Goal: Transaction & Acquisition: Purchase product/service

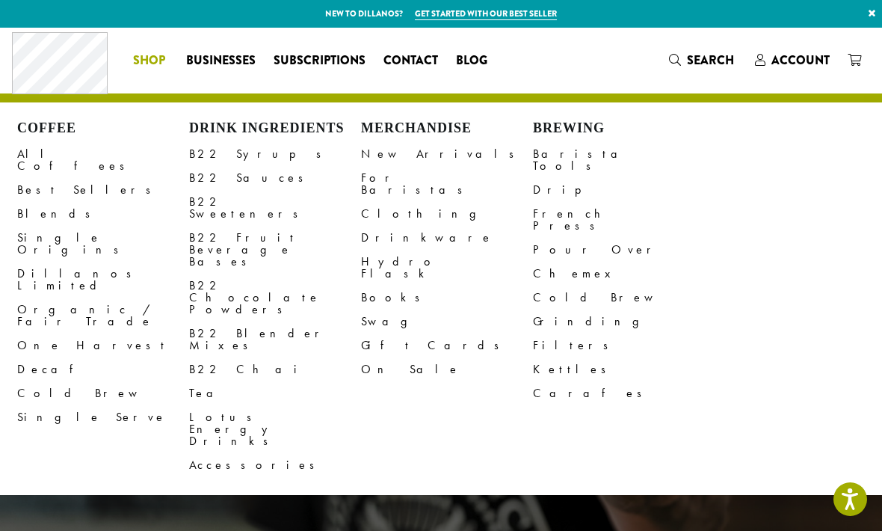
click at [37, 202] on link "Blends" at bounding box center [103, 214] width 172 height 24
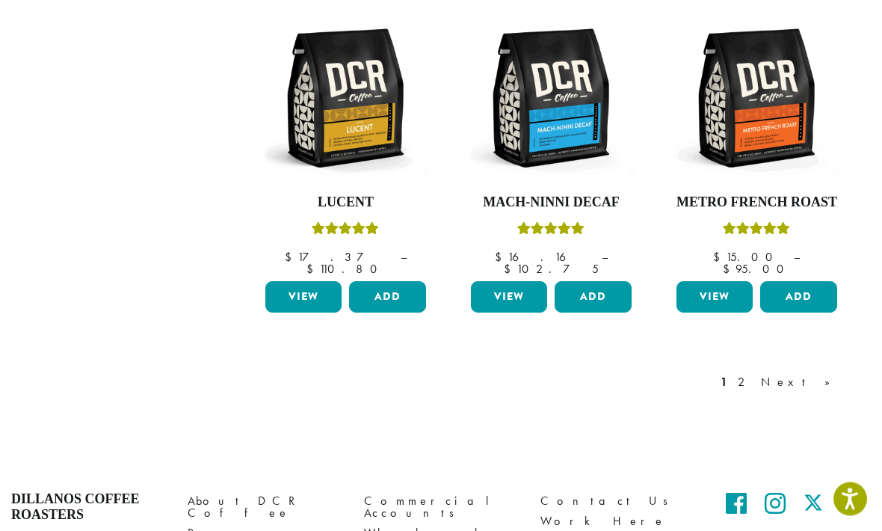
scroll to position [1288, 0]
click at [831, 373] on link "Next »" at bounding box center [801, 382] width 86 height 18
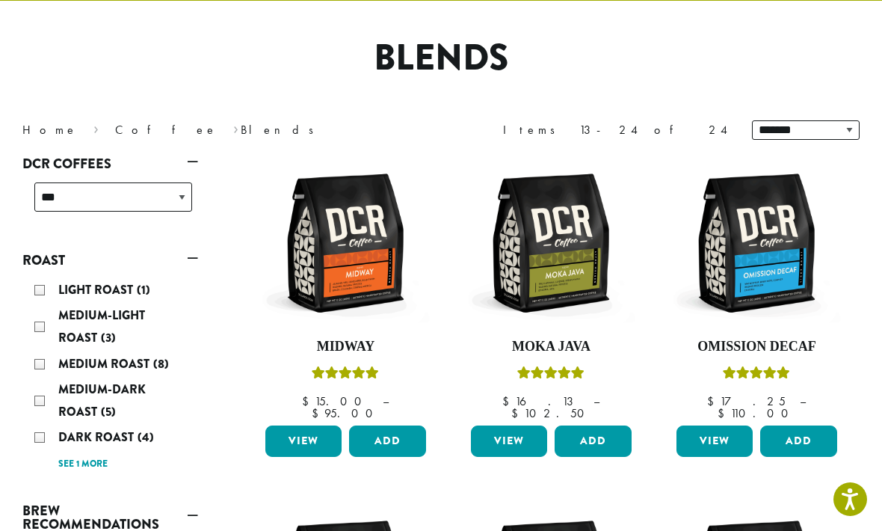
scroll to position [91, 0]
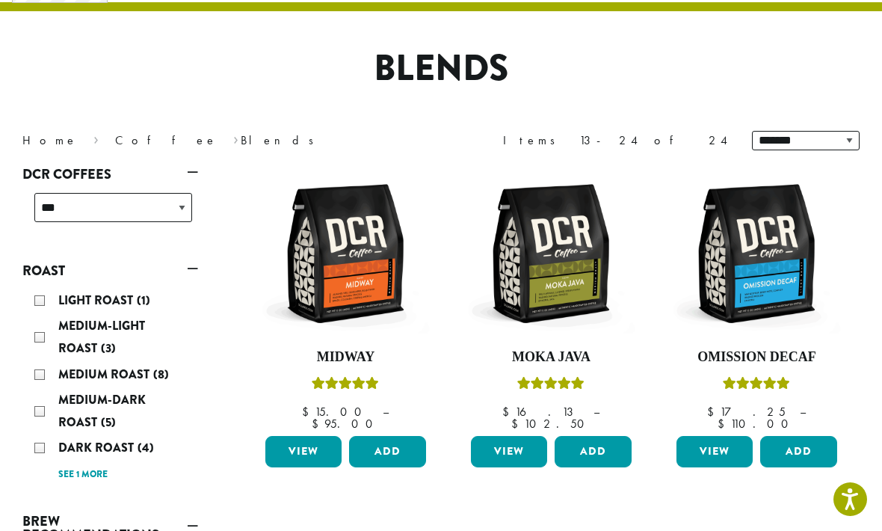
click at [343, 291] on img at bounding box center [346, 253] width 168 height 168
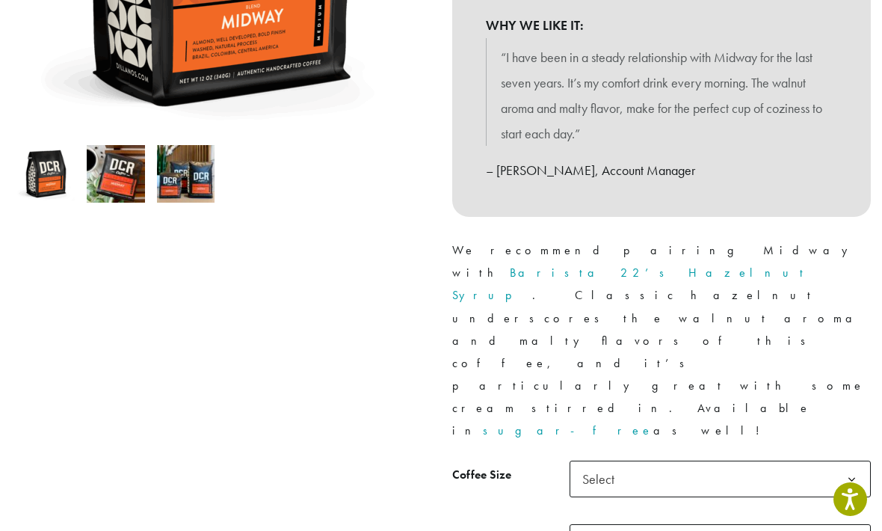
scroll to position [401, 0]
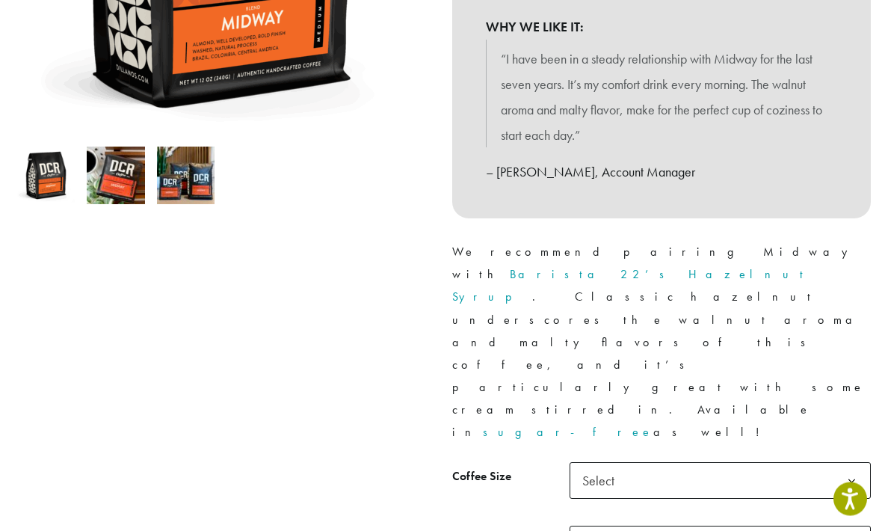
click at [853, 464] on b at bounding box center [852, 482] width 37 height 37
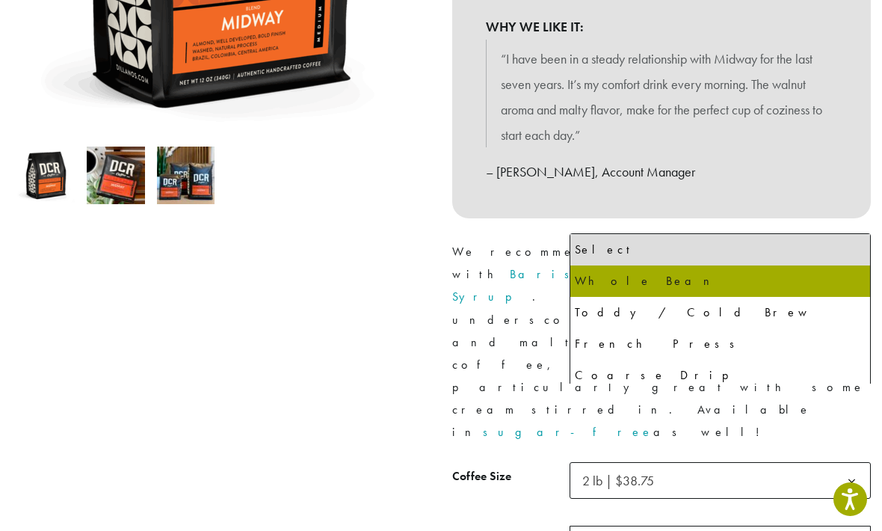
select select "**********"
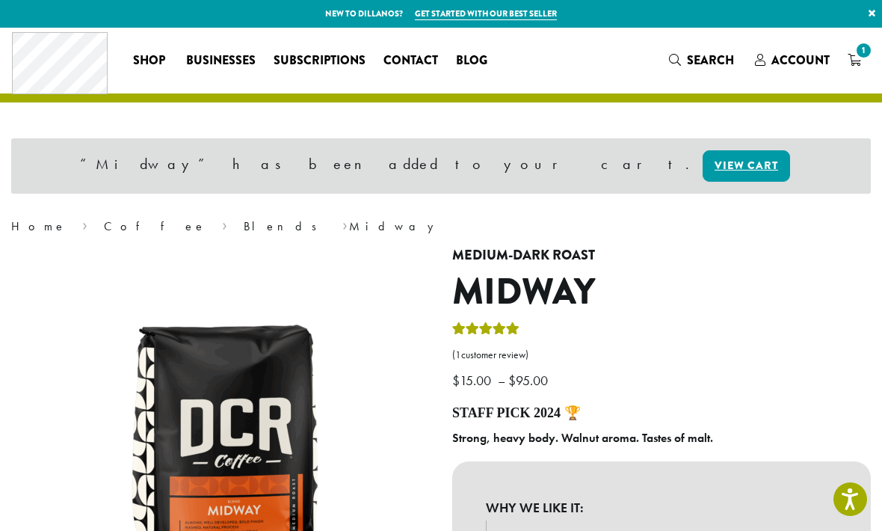
click at [244, 218] on link "Blends" at bounding box center [285, 226] width 83 height 16
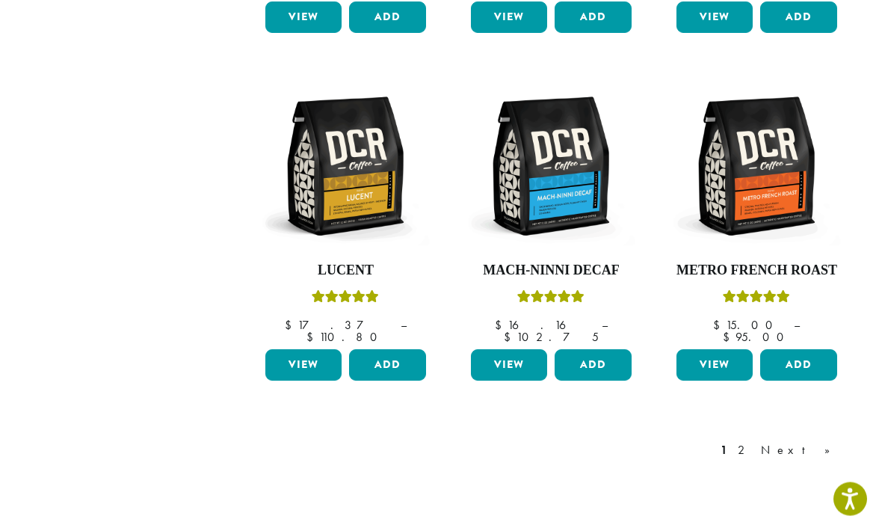
scroll to position [1217, 0]
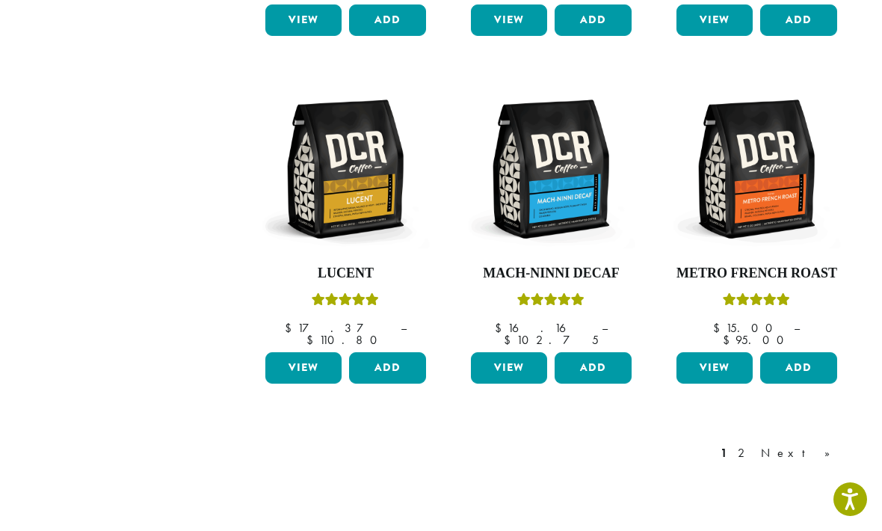
click at [829, 444] on link "Next »" at bounding box center [801, 453] width 86 height 18
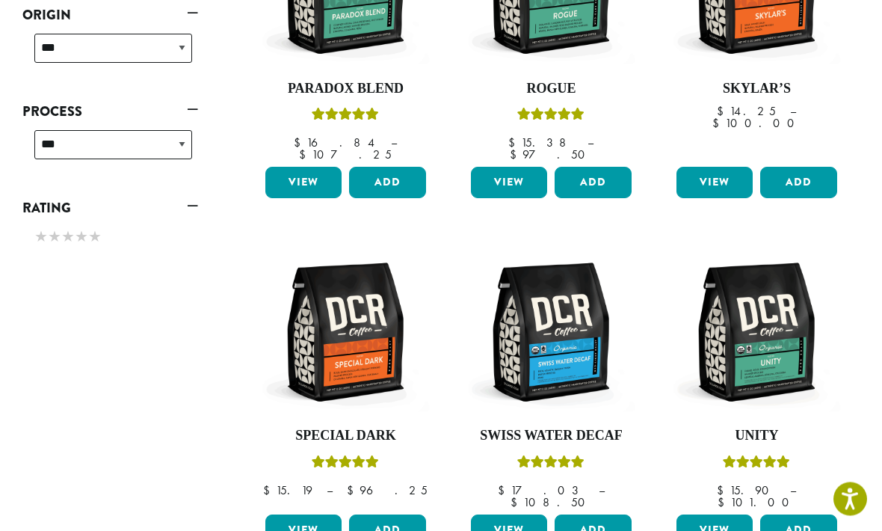
scroll to position [707, 0]
click at [545, 348] on img at bounding box center [551, 331] width 168 height 168
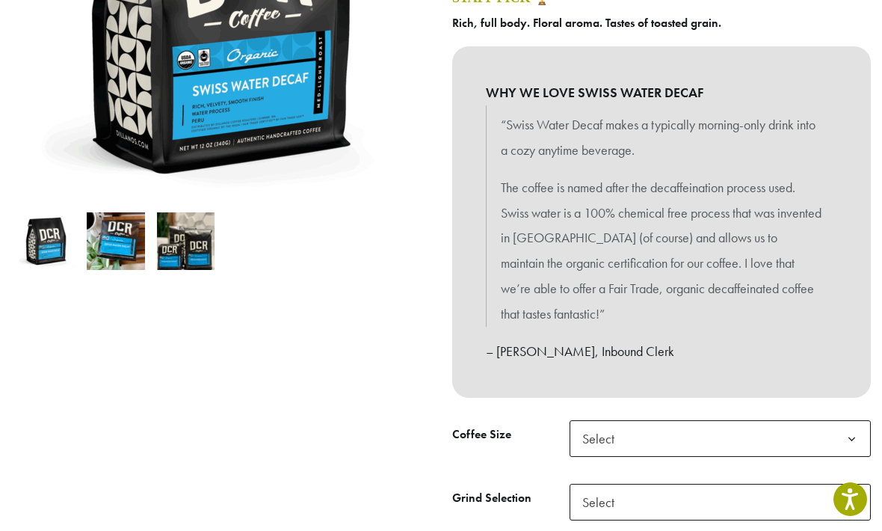
scroll to position [342, 0]
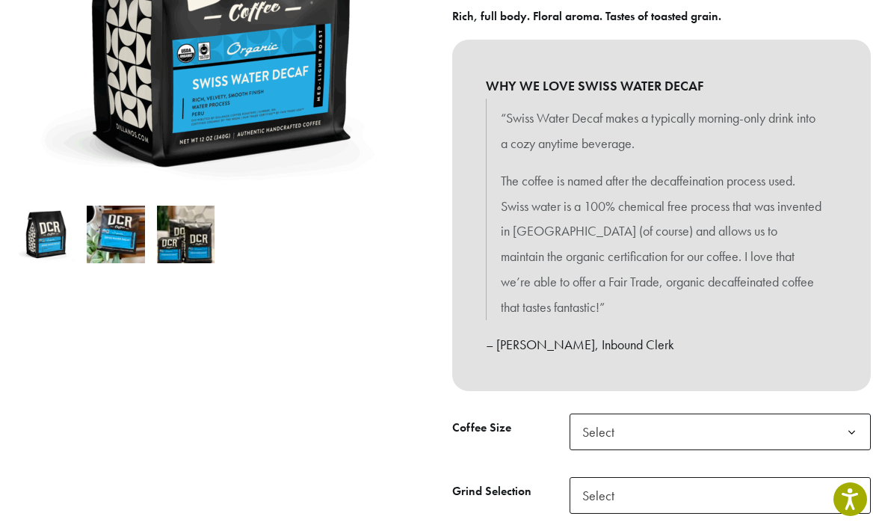
click at [850, 429] on b at bounding box center [852, 432] width 37 height 37
click at [852, 487] on b at bounding box center [852, 496] width 37 height 37
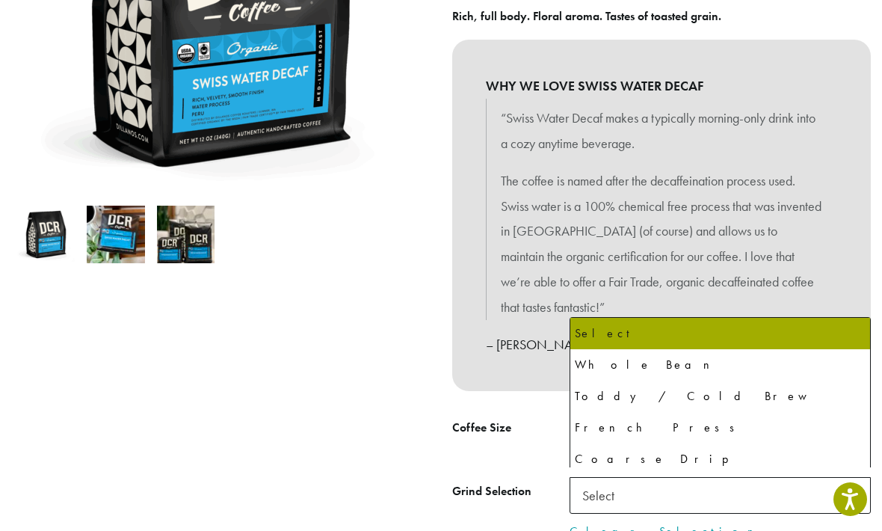
select select "**********"
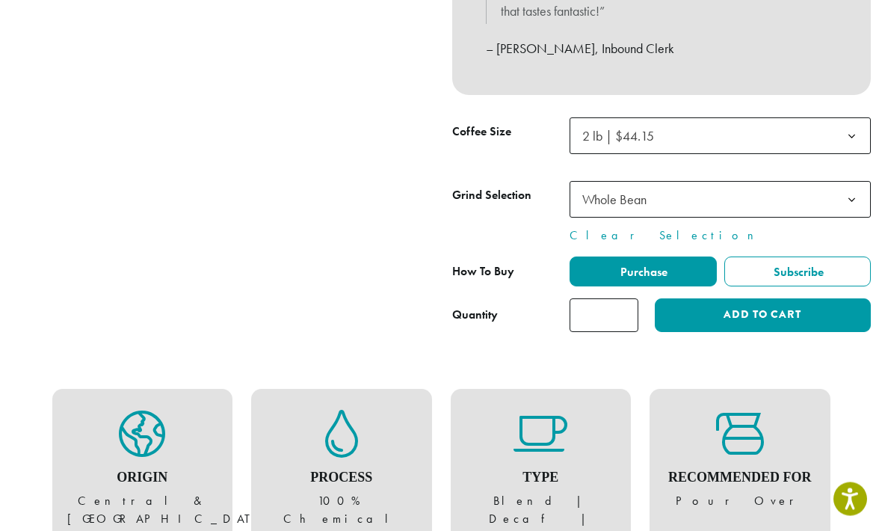
scroll to position [639, 0]
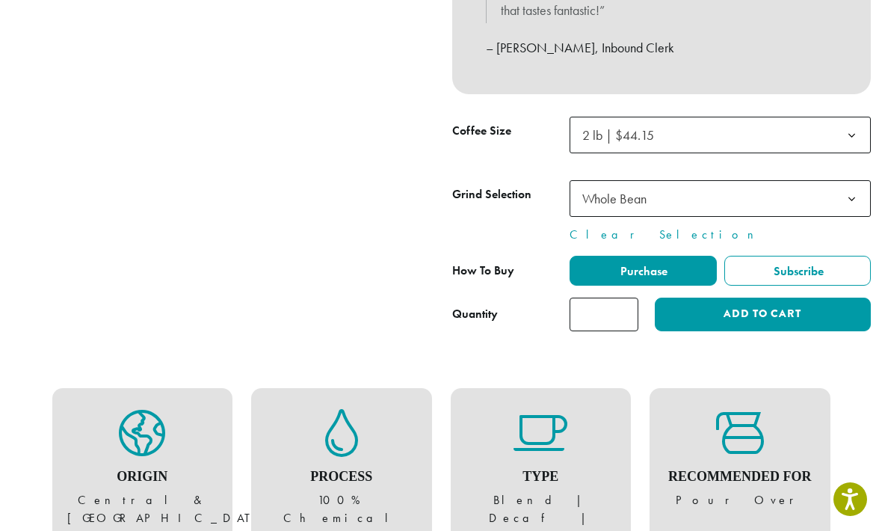
click at [721, 304] on button "Add to cart" at bounding box center [763, 315] width 216 height 34
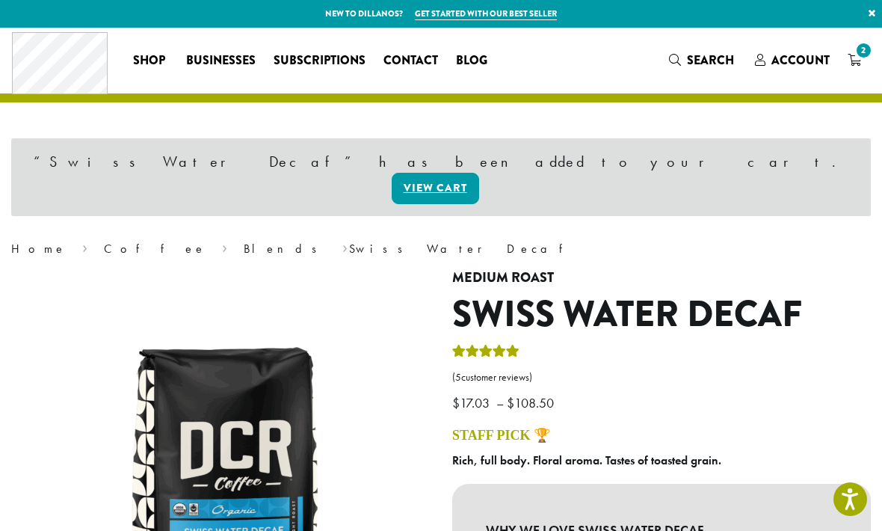
click at [244, 241] on link "Blends" at bounding box center [285, 249] width 83 height 16
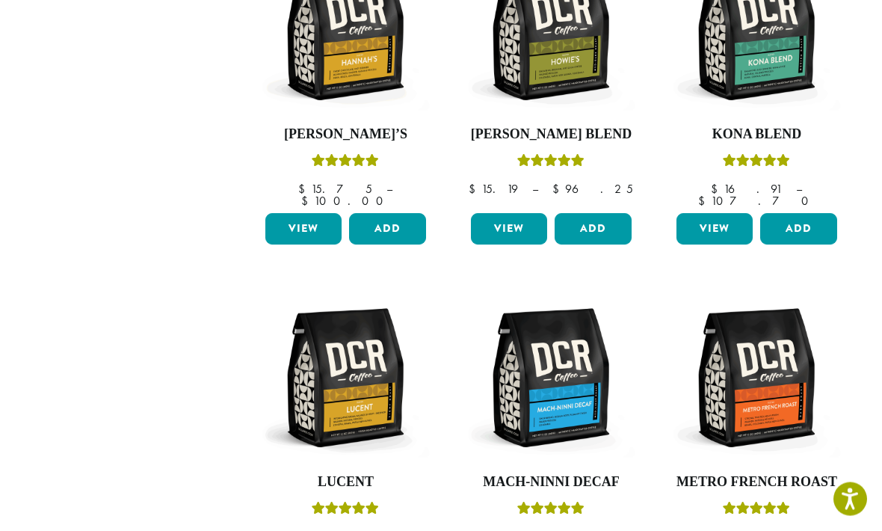
scroll to position [1009, 0]
click at [547, 353] on img at bounding box center [551, 378] width 168 height 168
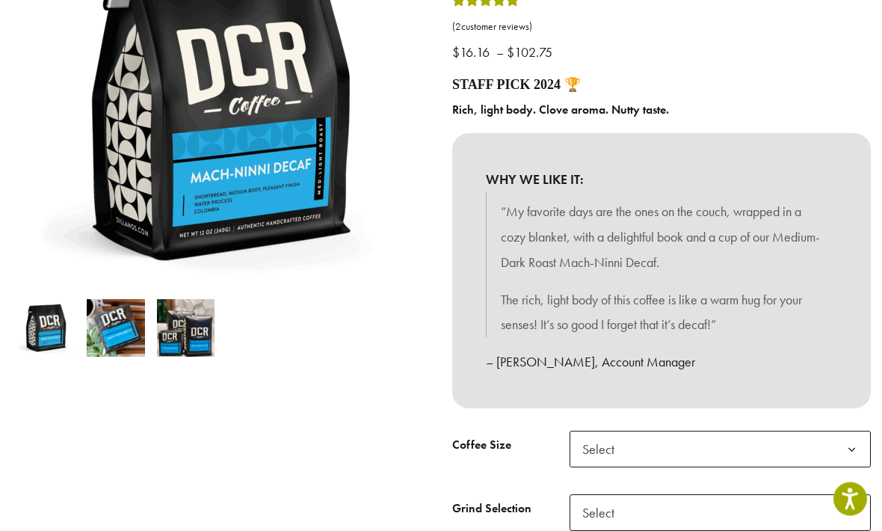
scroll to position [259, 0]
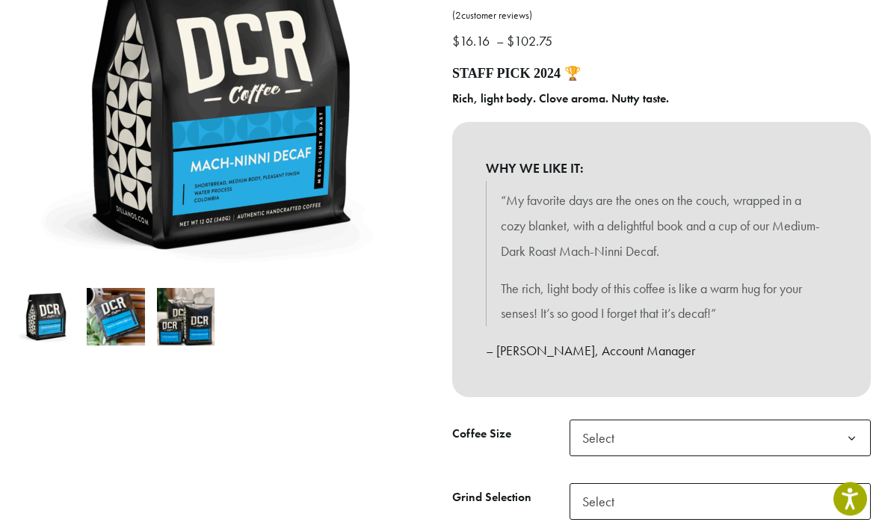
click at [859, 439] on b at bounding box center [852, 439] width 37 height 37
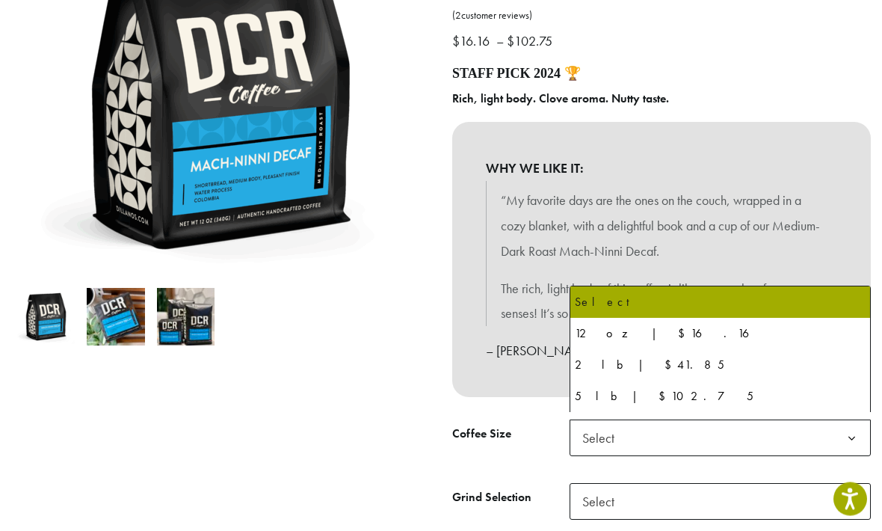
scroll to position [260, 0]
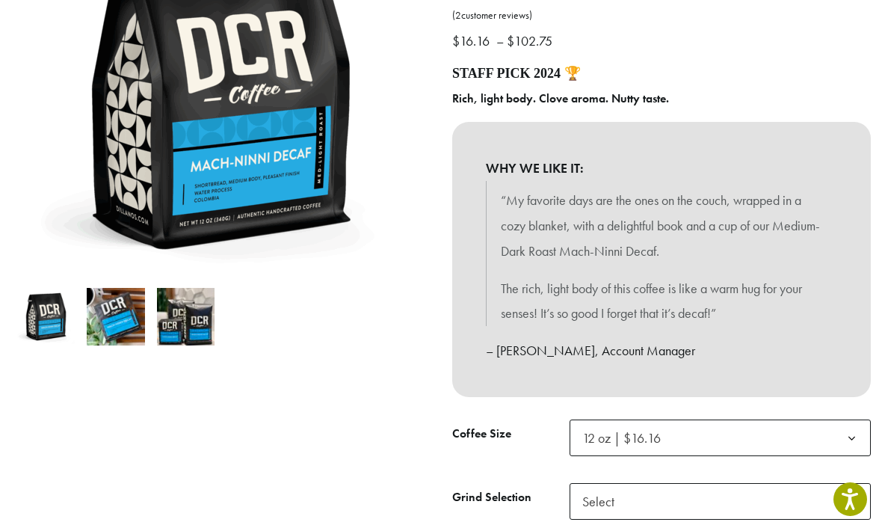
click at [596, 488] on span "Select" at bounding box center [602, 501] width 53 height 29
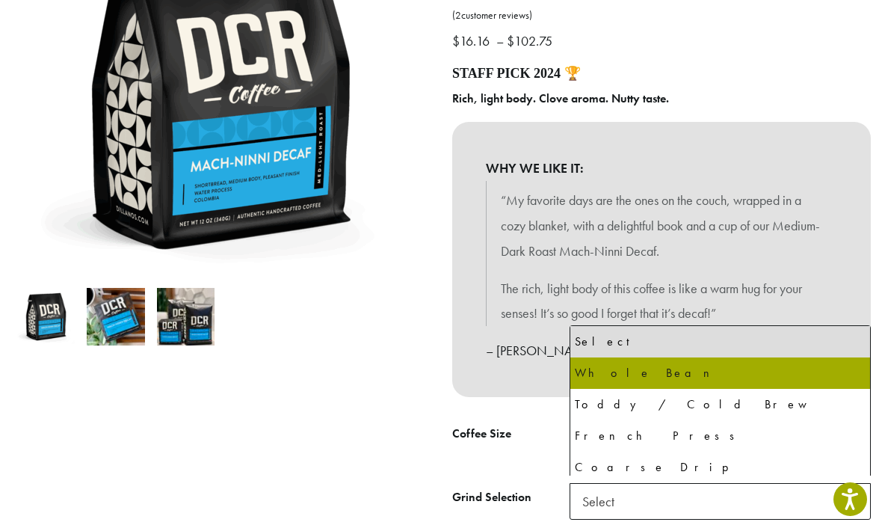
select select "*********"
select select "**********"
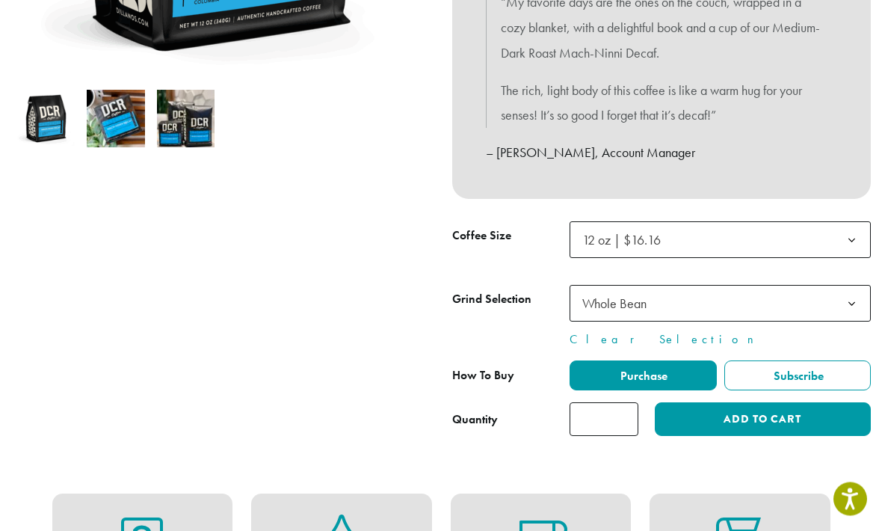
scroll to position [459, 0]
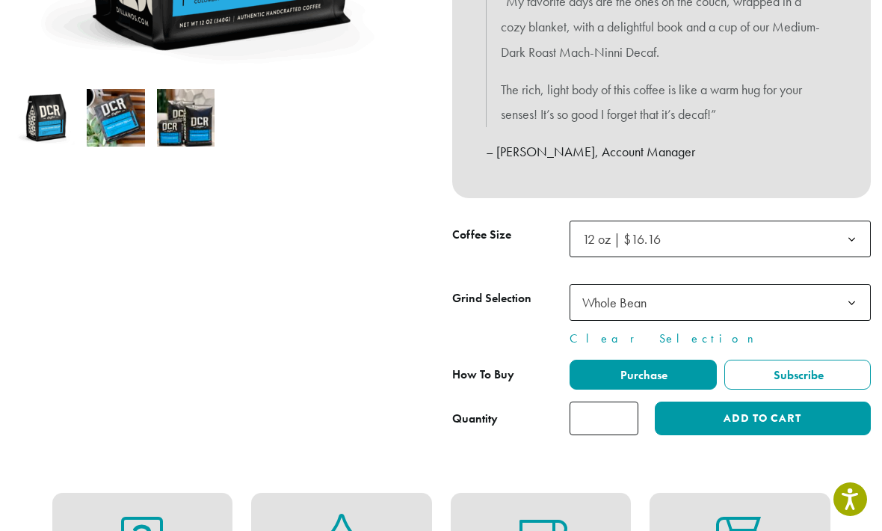
click at [700, 407] on button "Add to cart" at bounding box center [763, 418] width 216 height 34
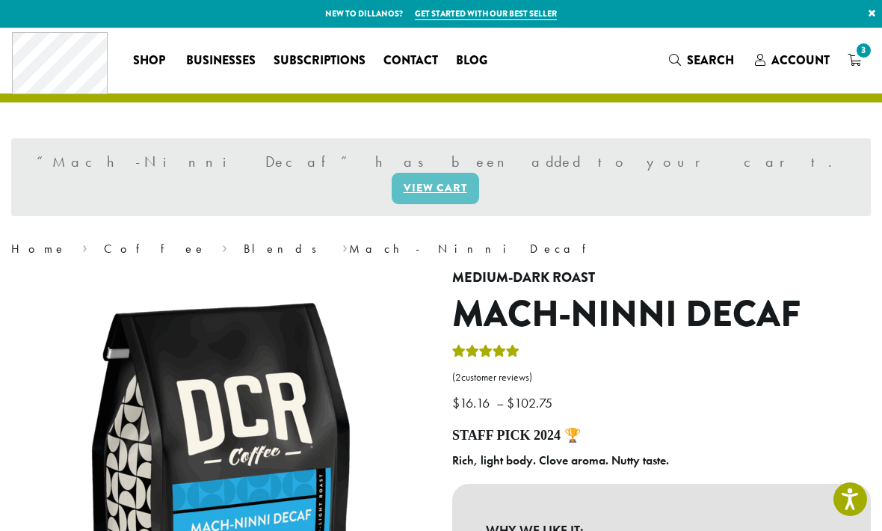
click at [479, 173] on link "View cart" at bounding box center [435, 188] width 87 height 31
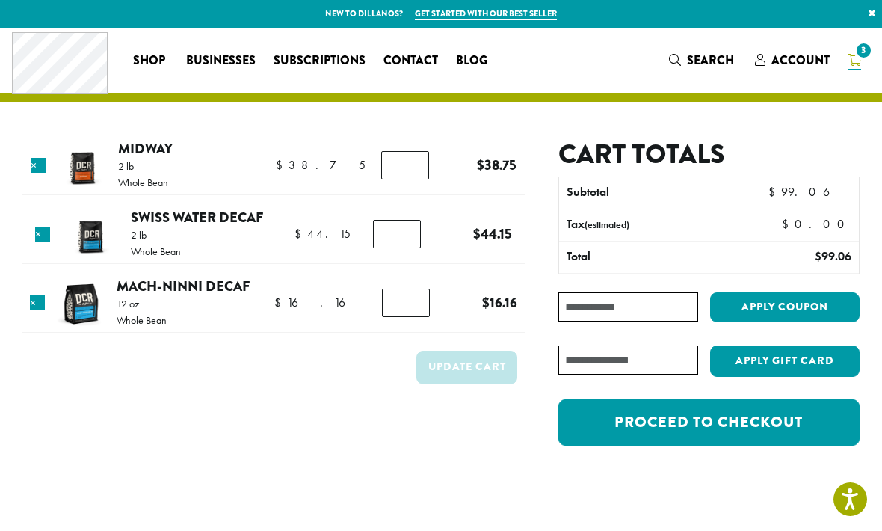
click at [617, 423] on link "Proceed to checkout" at bounding box center [708, 422] width 301 height 46
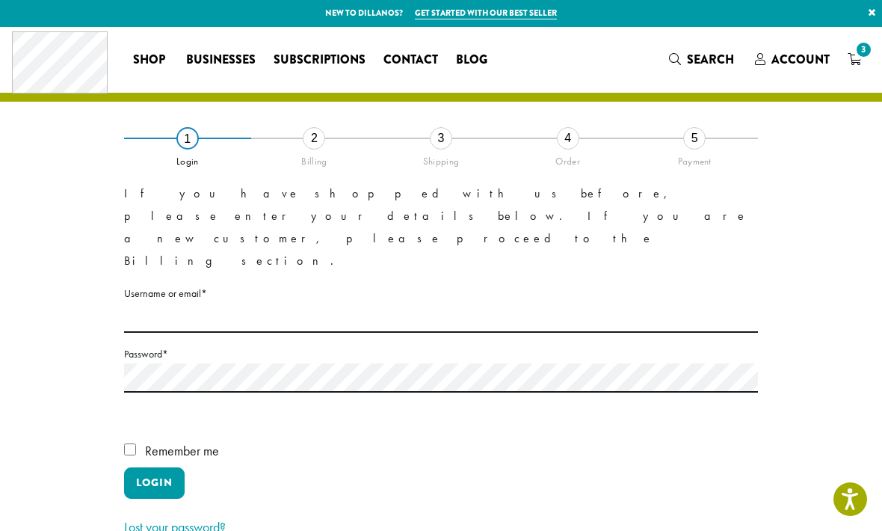
scroll to position [7, 0]
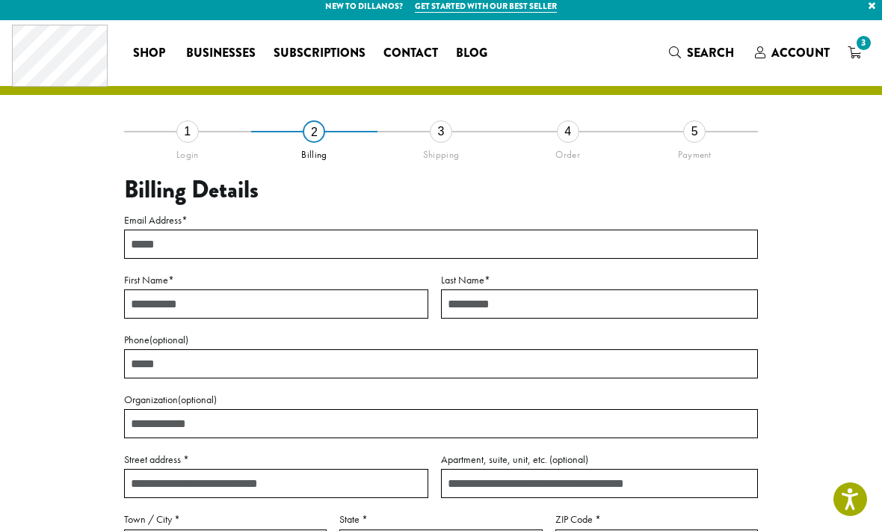
click at [146, 244] on input "Email Address *" at bounding box center [441, 244] width 634 height 29
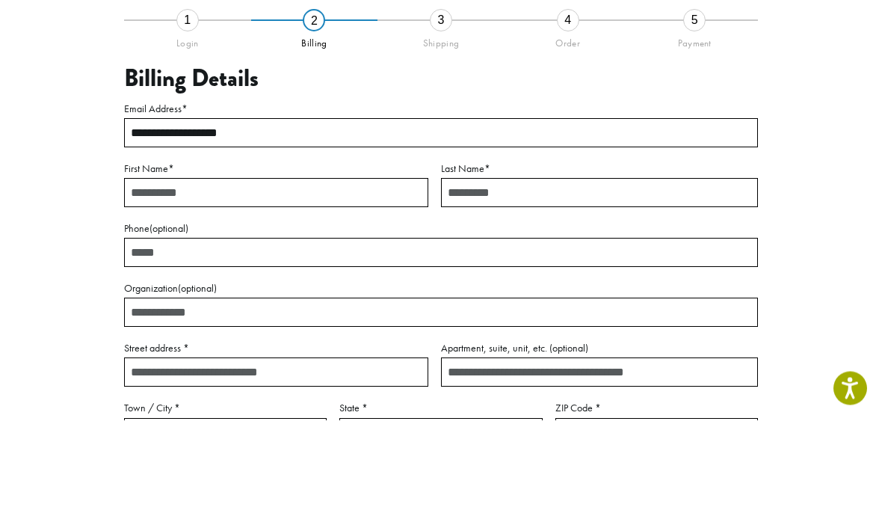
type input "**********"
click at [147, 289] on input "First Name *" at bounding box center [276, 303] width 304 height 29
type input "******"
click at [452, 289] on input "Last Name *" at bounding box center [599, 303] width 317 height 29
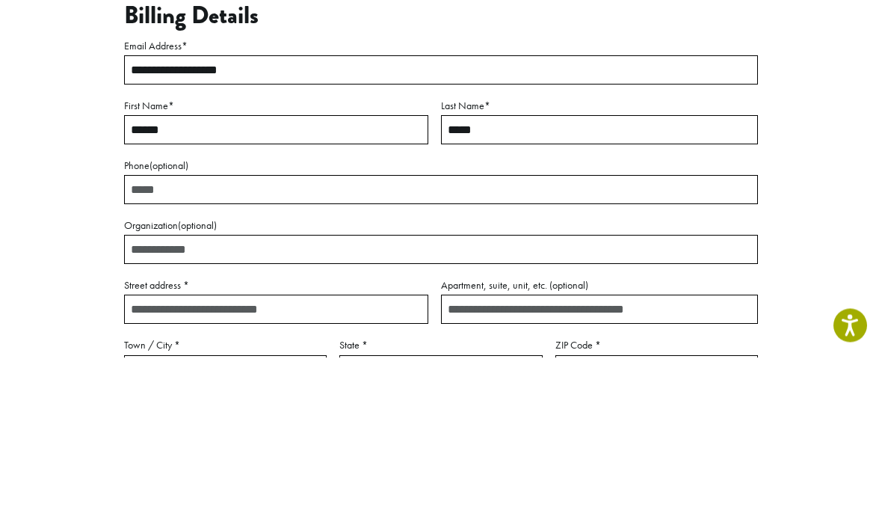
type input "*****"
click at [142, 349] on input "Phone (optional)" at bounding box center [441, 363] width 634 height 29
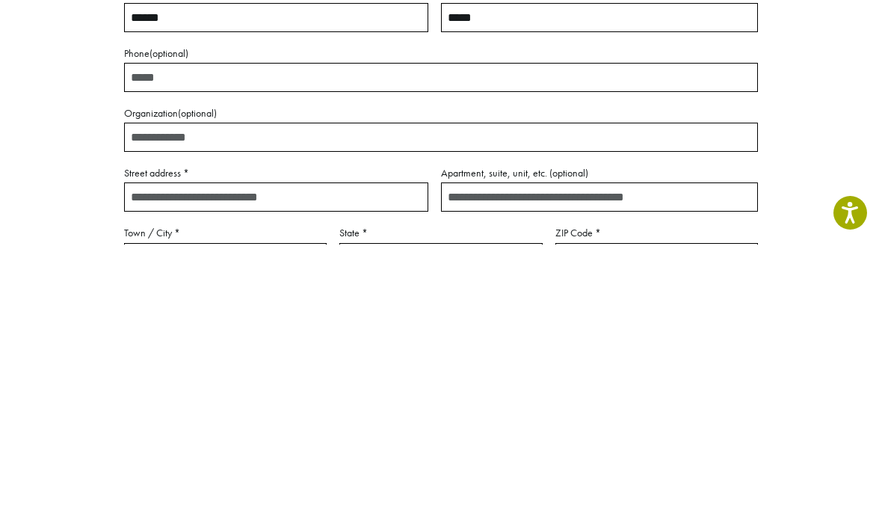
click at [144, 469] on input "Street address *" at bounding box center [276, 483] width 304 height 29
type input "*"
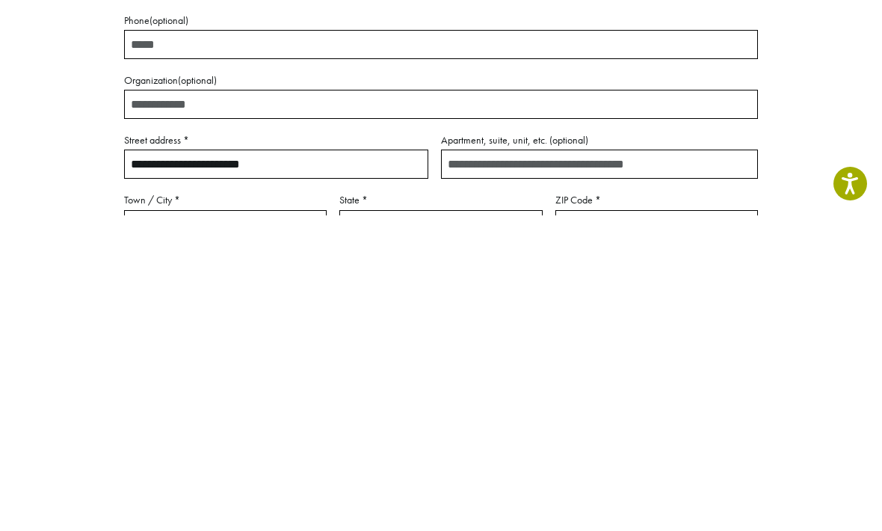
scroll to position [59, 0]
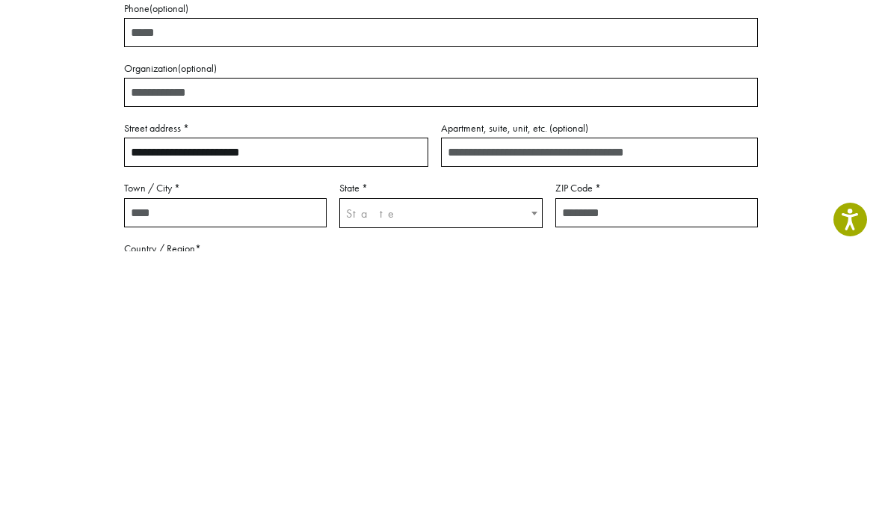
type input "**********"
click at [133, 478] on input "Town / City *" at bounding box center [225, 492] width 203 height 29
type input "*******"
click at [363, 485] on span "State" at bounding box center [372, 493] width 52 height 16
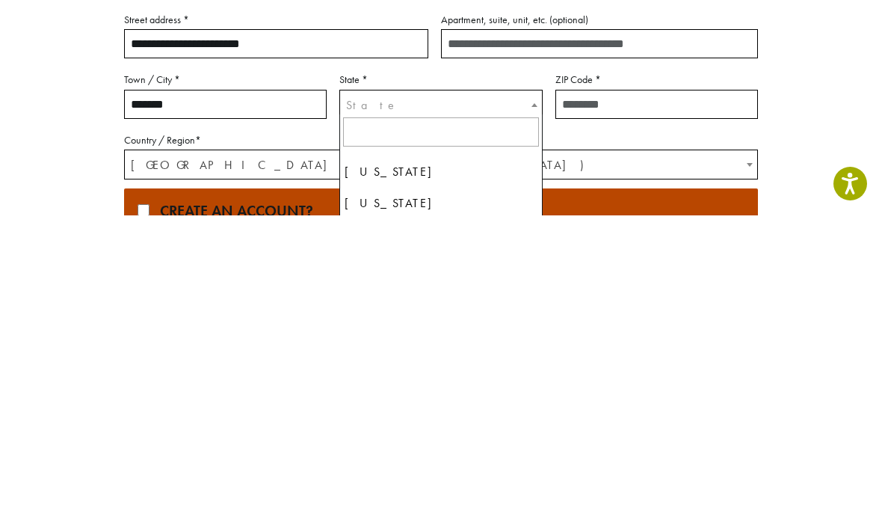
scroll to position [1453, 0]
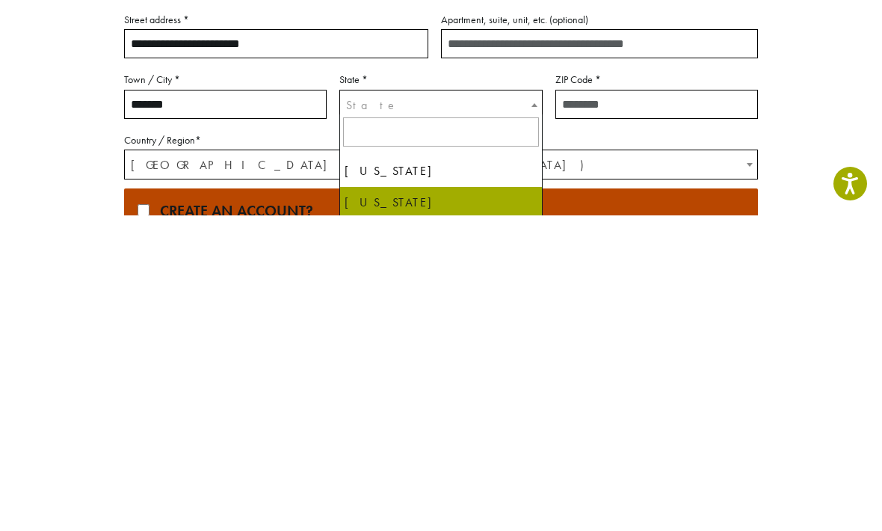
select select "**"
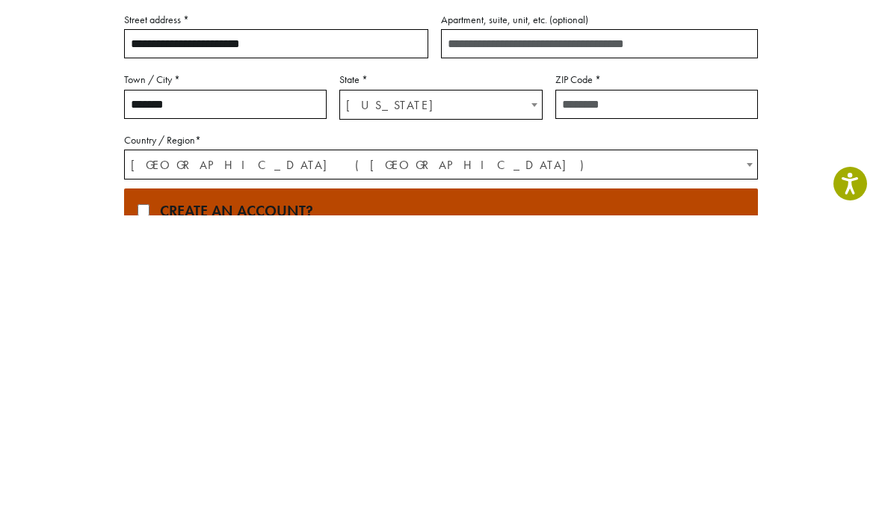
scroll to position [448, 0]
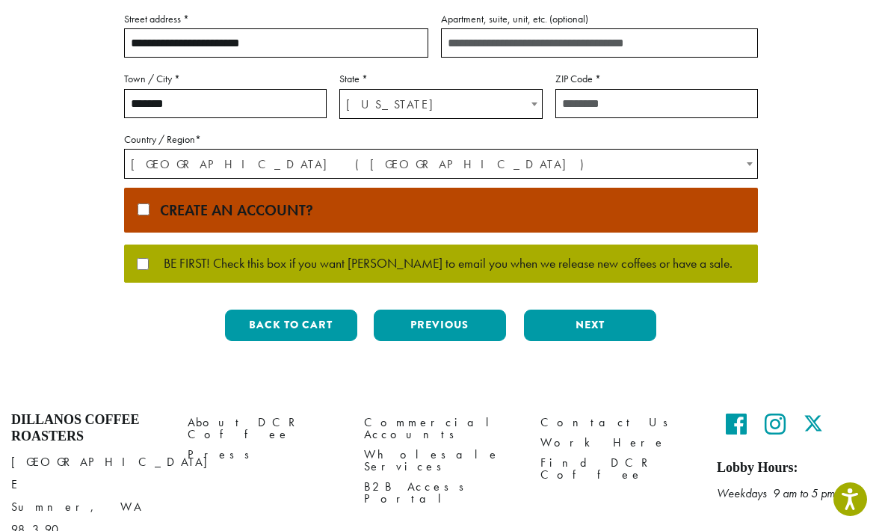
click at [569, 108] on input "ZIP Code *" at bounding box center [656, 103] width 203 height 29
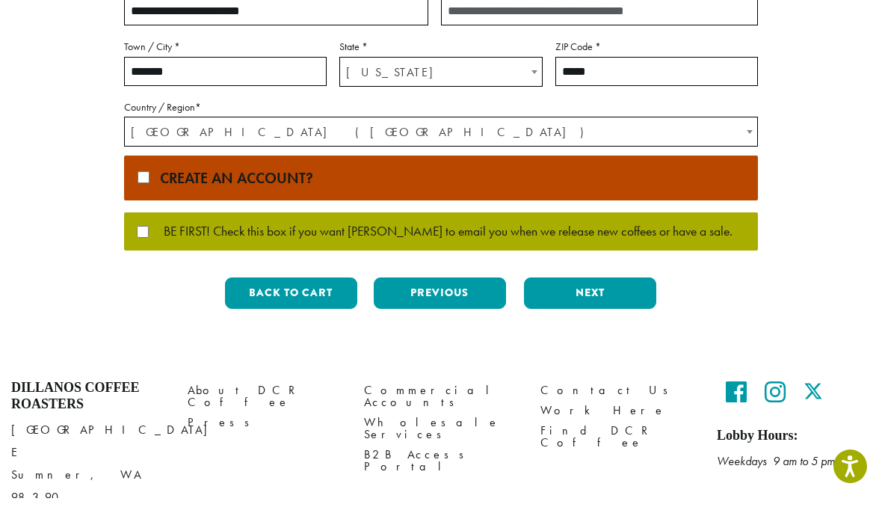
scroll to position [458, 0]
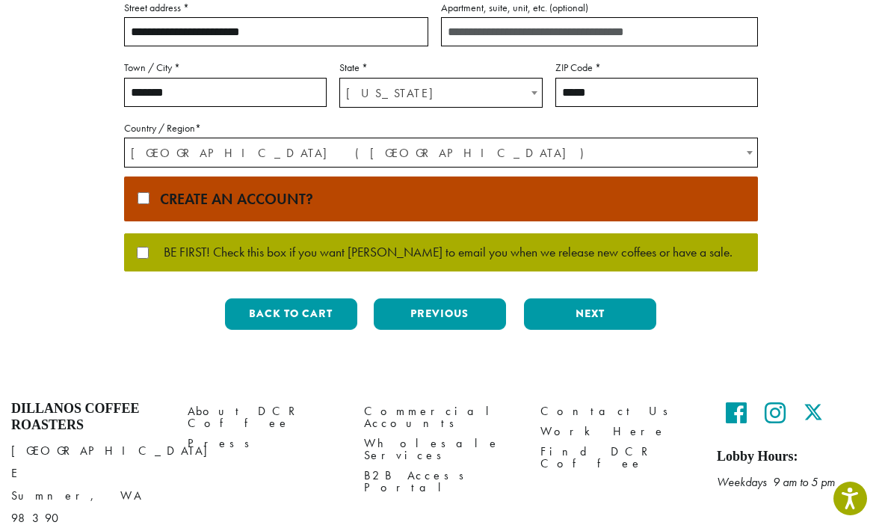
type input "*****"
click at [578, 315] on button "Next" at bounding box center [590, 314] width 132 height 31
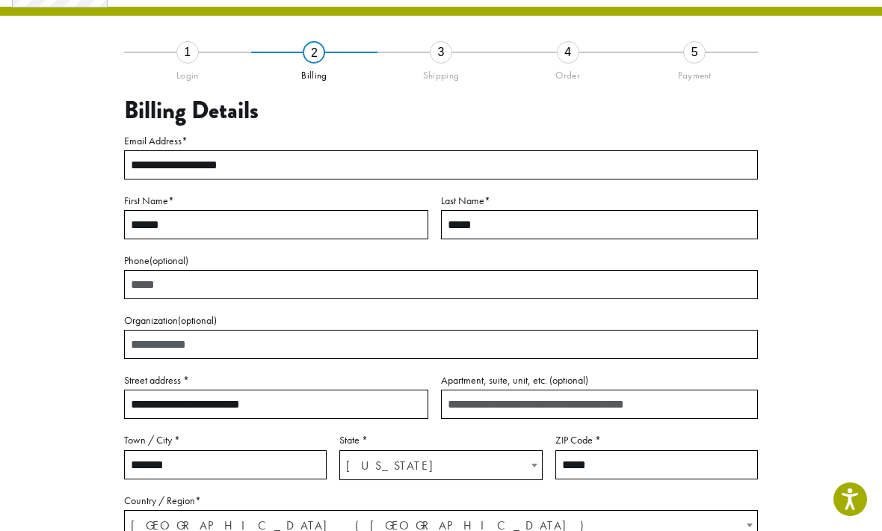
scroll to position [63, 0]
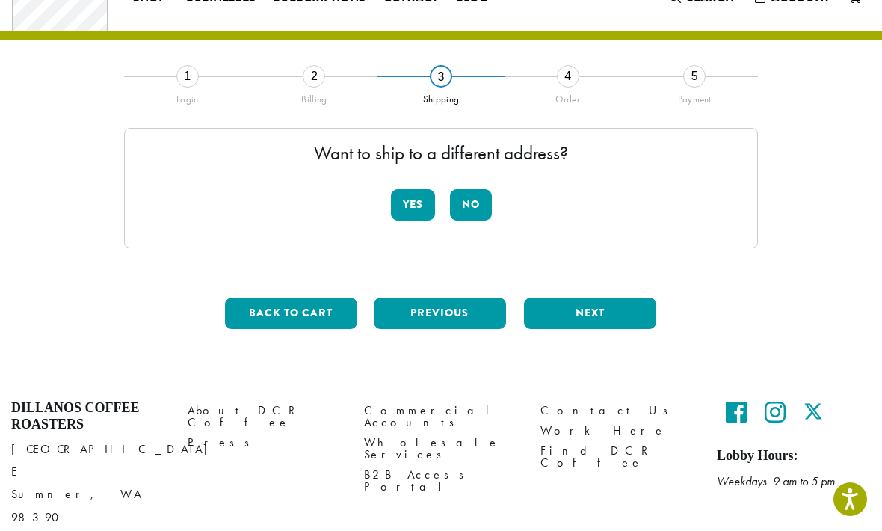
click at [469, 209] on button "No" at bounding box center [471, 204] width 42 height 31
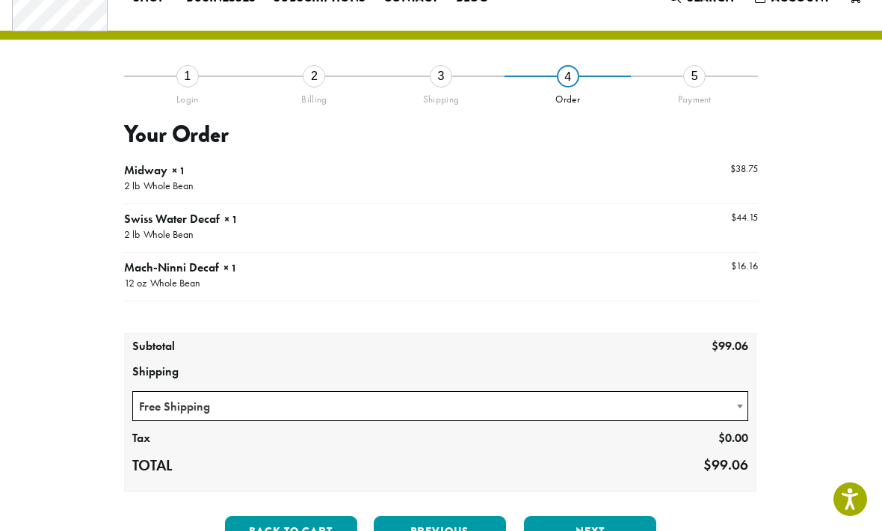
click at [564, 530] on button "Next" at bounding box center [590, 531] width 132 height 31
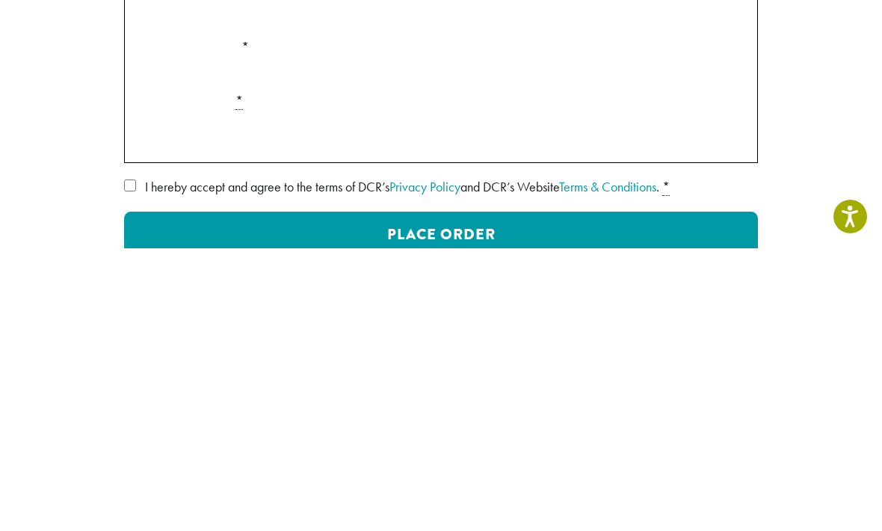
scroll to position [330, 0]
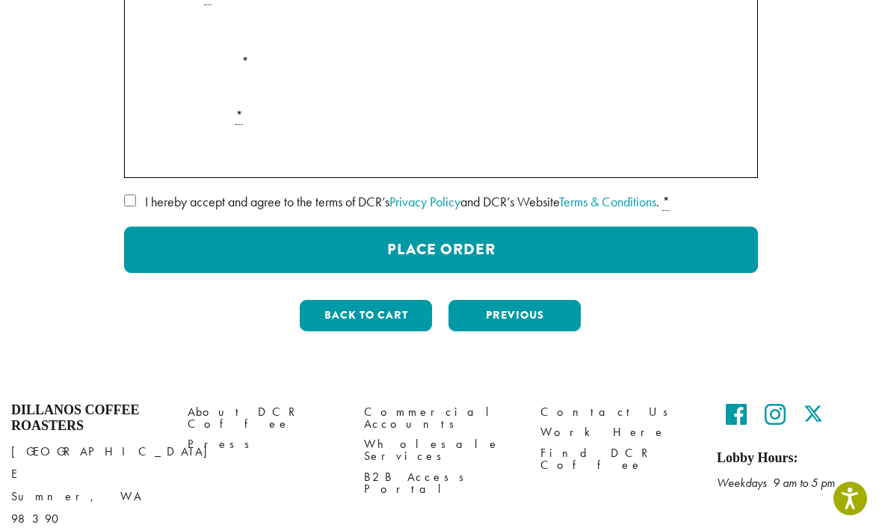
click at [368, 254] on button "Place Order" at bounding box center [441, 250] width 634 height 46
